Goal: Transaction & Acquisition: Purchase product/service

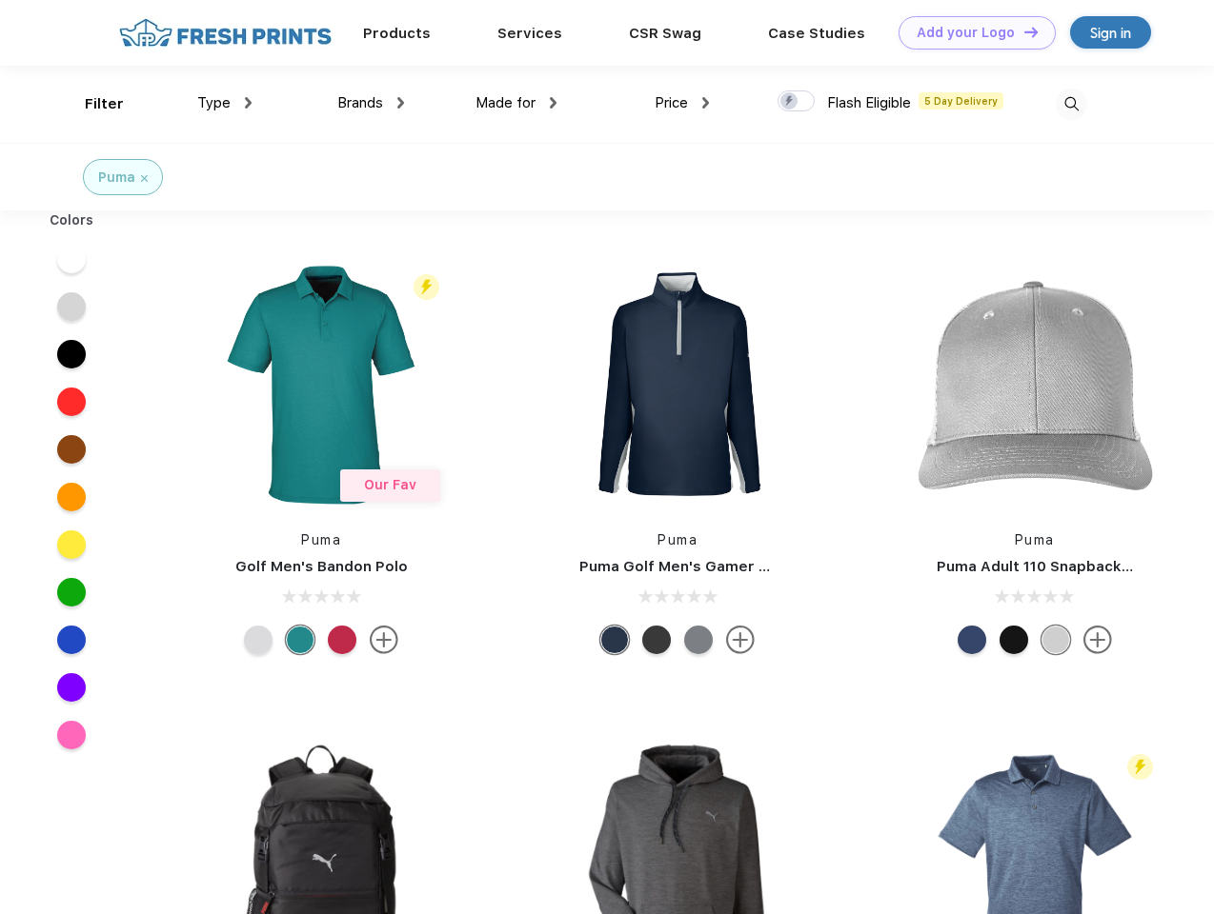
scroll to position [1, 0]
click at [970, 32] on link "Add your Logo Design Tool" at bounding box center [976, 32] width 157 height 33
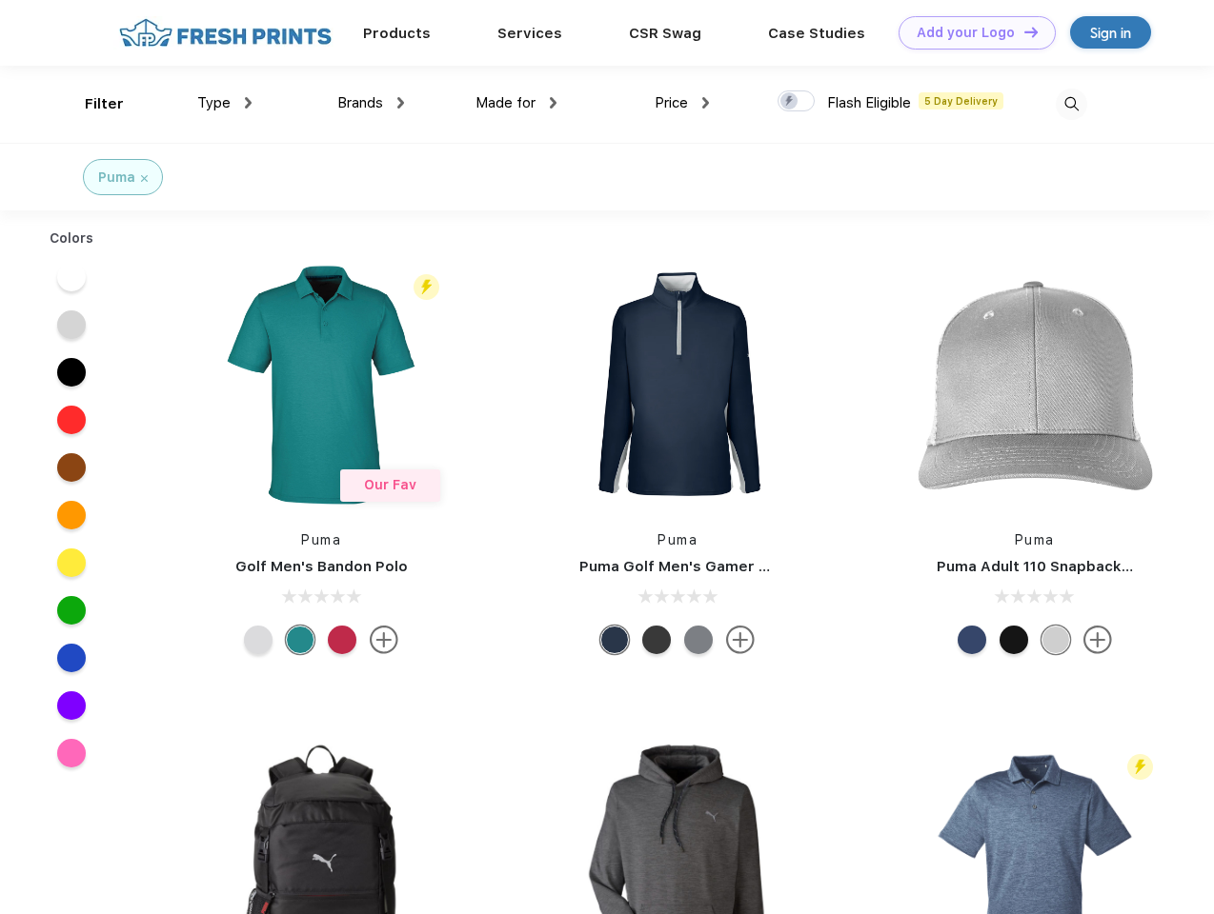
click at [0, 0] on div "Design Tool" at bounding box center [0, 0] width 0 height 0
click at [1022, 31] on link "Add your Logo Design Tool" at bounding box center [976, 32] width 157 height 33
click at [91, 104] on div "Filter" at bounding box center [104, 104] width 39 height 22
click at [225, 103] on span "Type" at bounding box center [213, 102] width 33 height 17
click at [371, 103] on span "Brands" at bounding box center [360, 102] width 46 height 17
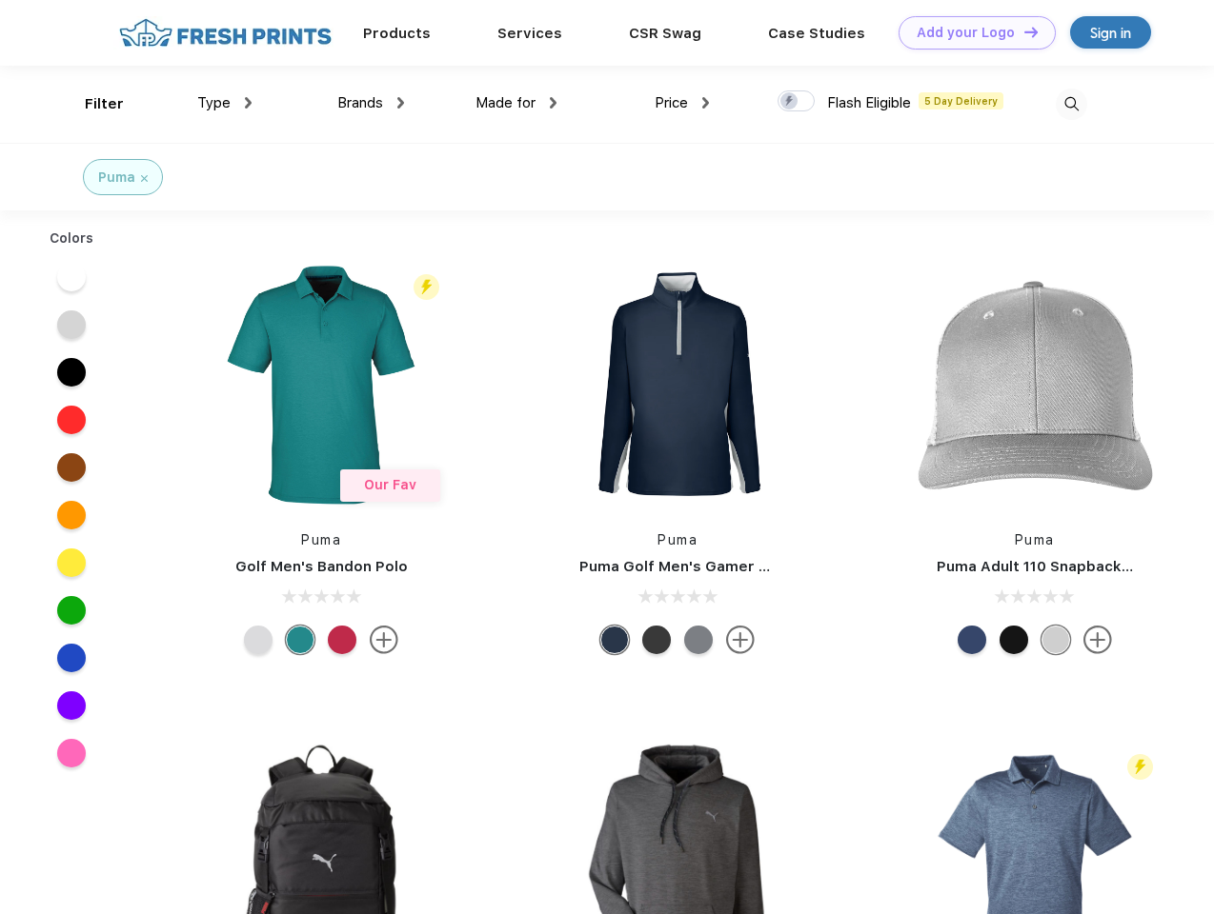
click at [516, 103] on span "Made for" at bounding box center [505, 102] width 60 height 17
click at [682, 103] on span "Price" at bounding box center [670, 102] width 33 height 17
click at [796, 102] on div at bounding box center [795, 100] width 37 height 21
click at [790, 102] on input "checkbox" at bounding box center [783, 96] width 12 height 12
click at [1071, 104] on img at bounding box center [1070, 104] width 31 height 31
